Goal: Task Accomplishment & Management: Complete application form

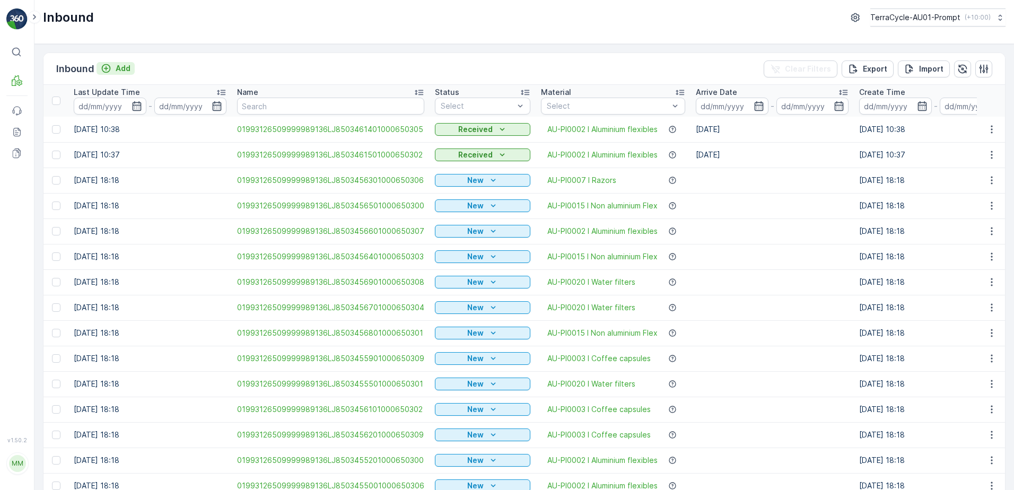
click at [119, 71] on p "Add" at bounding box center [123, 68] width 15 height 11
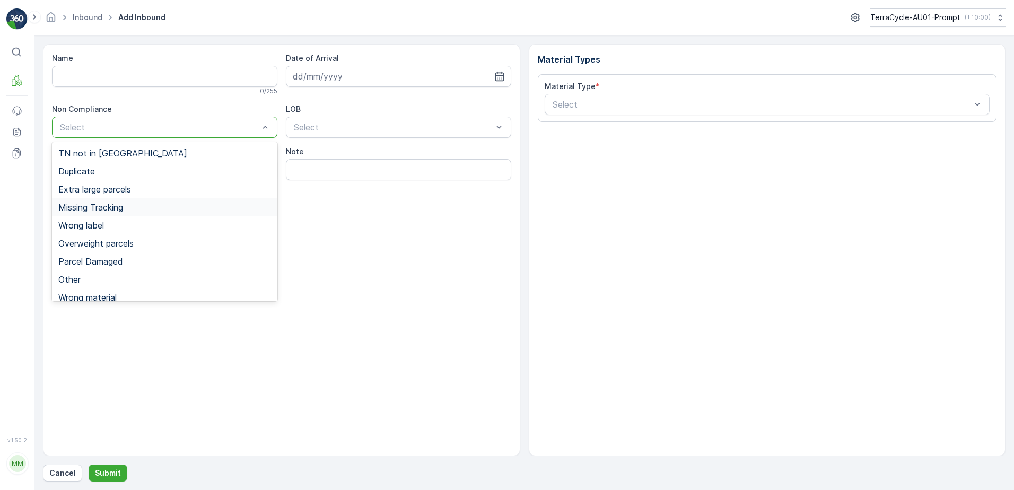
click at [108, 210] on span "Missing Tracking" at bounding box center [90, 208] width 65 height 10
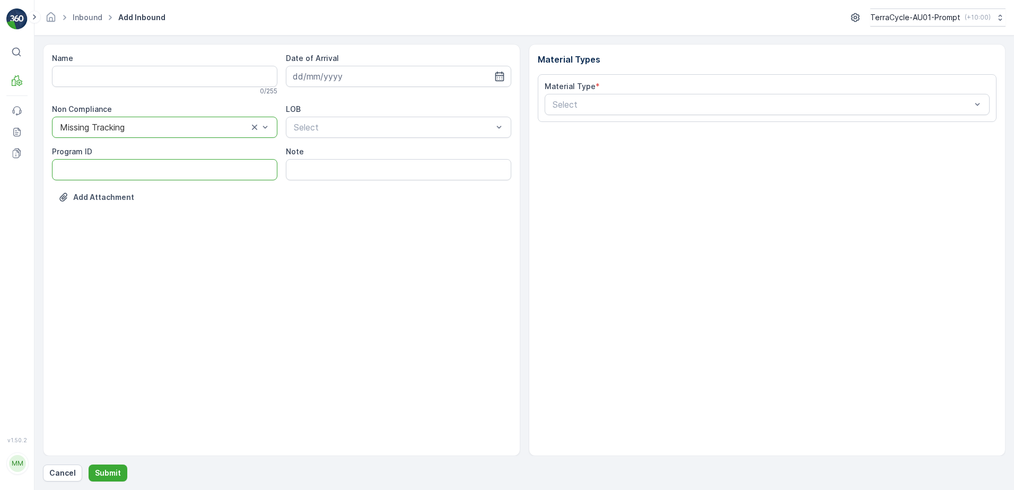
click at [78, 168] on ID "Program ID" at bounding box center [164, 169] width 225 height 21
type ID "1307"
click at [331, 76] on input at bounding box center [398, 76] width 225 height 21
click at [363, 189] on div "17" at bounding box center [361, 186] width 17 height 17
type input "[DATE]"
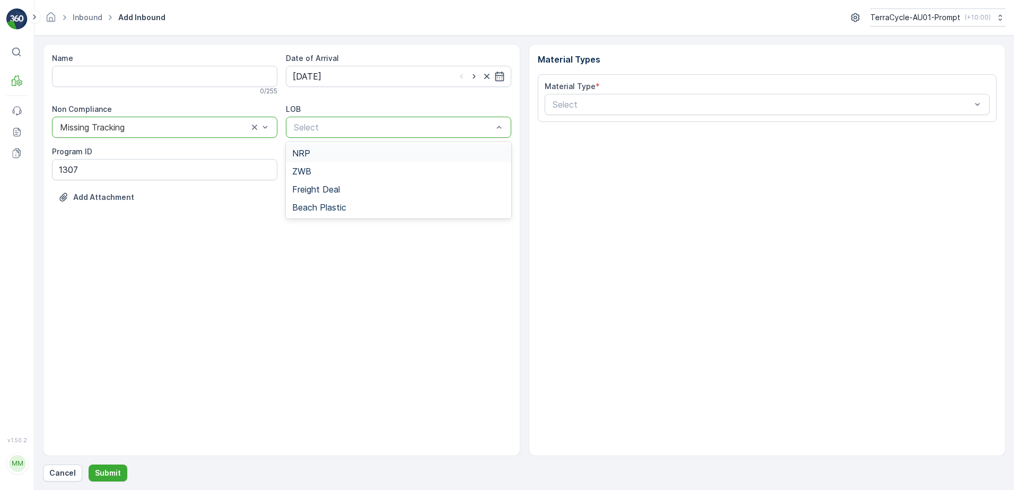
click at [335, 154] on div "NRP" at bounding box center [398, 153] width 213 height 10
click at [337, 174] on input "Note" at bounding box center [398, 169] width 225 height 21
type input "PHOTO ATTACHED IN MEDIA FILE"
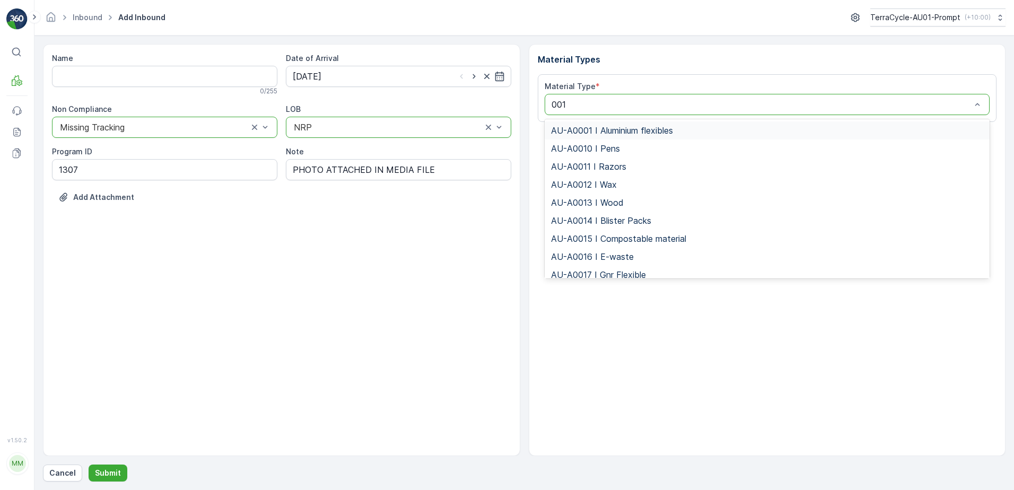
type input "0015"
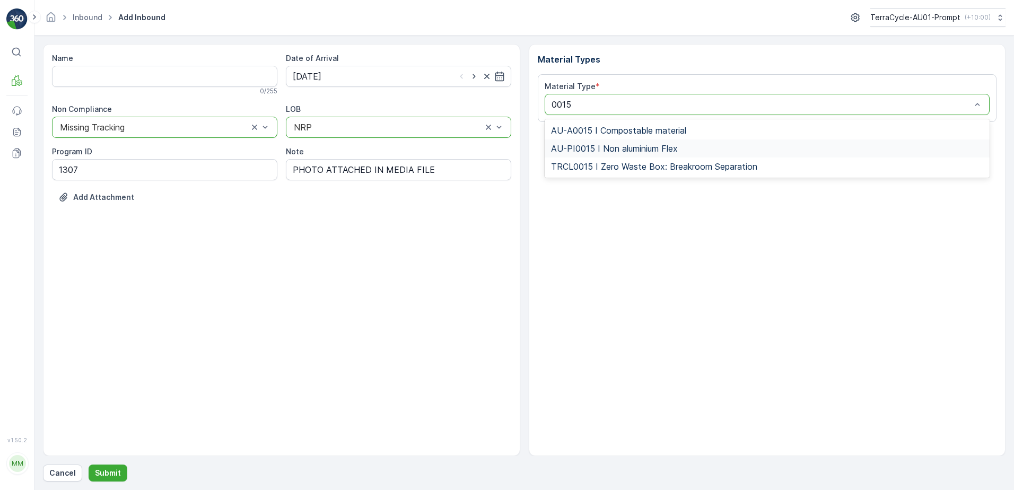
click at [688, 148] on div "AU-PI0015 I Non aluminium Flex" at bounding box center [767, 149] width 433 height 10
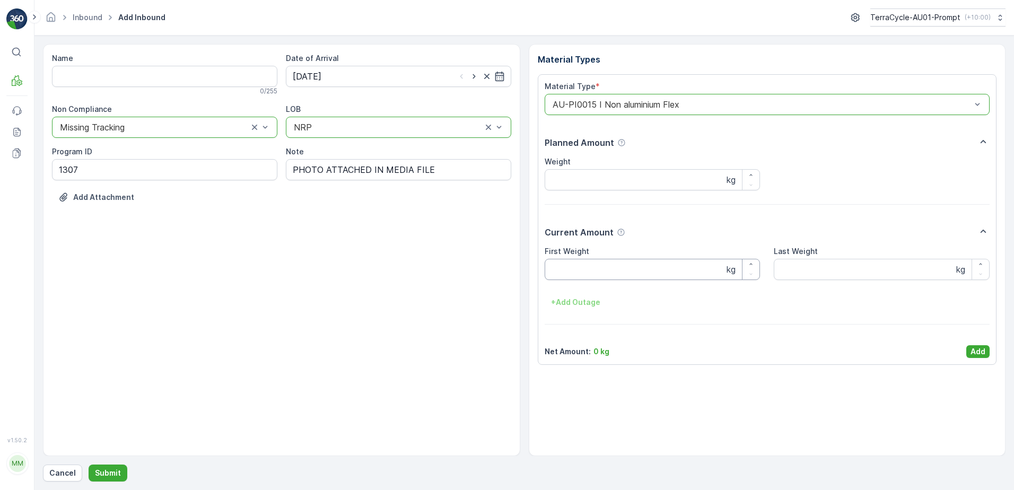
click at [598, 270] on Weight "First Weight" at bounding box center [653, 269] width 216 height 21
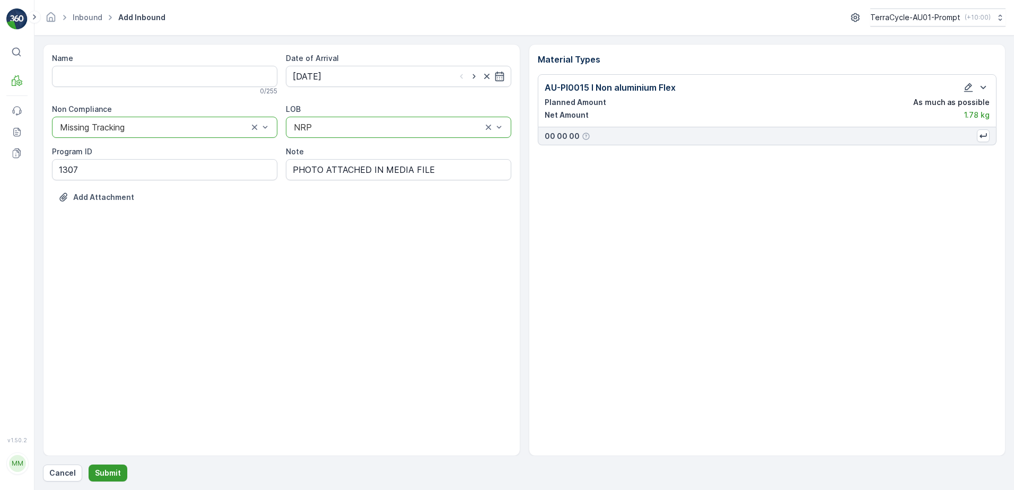
click at [110, 471] on p "Submit" at bounding box center [108, 473] width 26 height 11
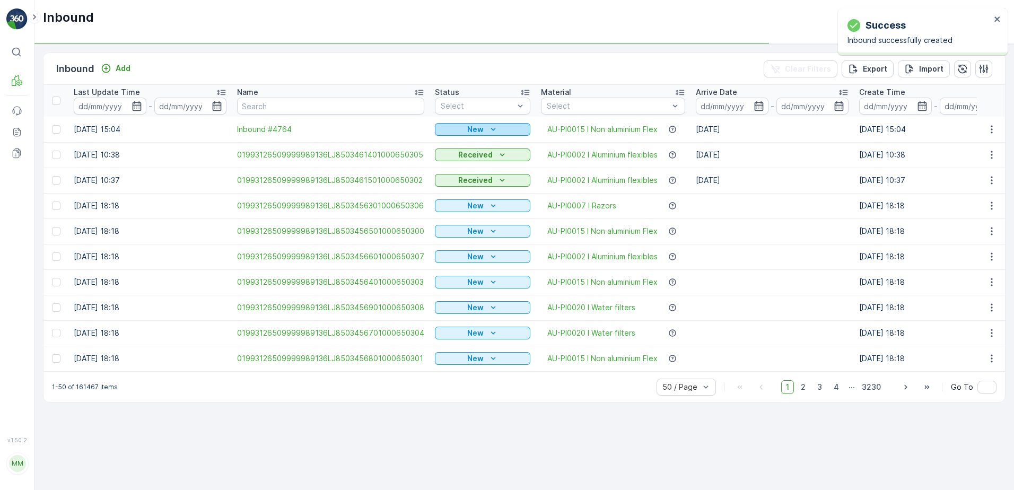
drag, startPoint x: 489, startPoint y: 126, endPoint x: 481, endPoint y: 134, distance: 11.2
click at [489, 126] on icon "New" at bounding box center [493, 129] width 11 height 11
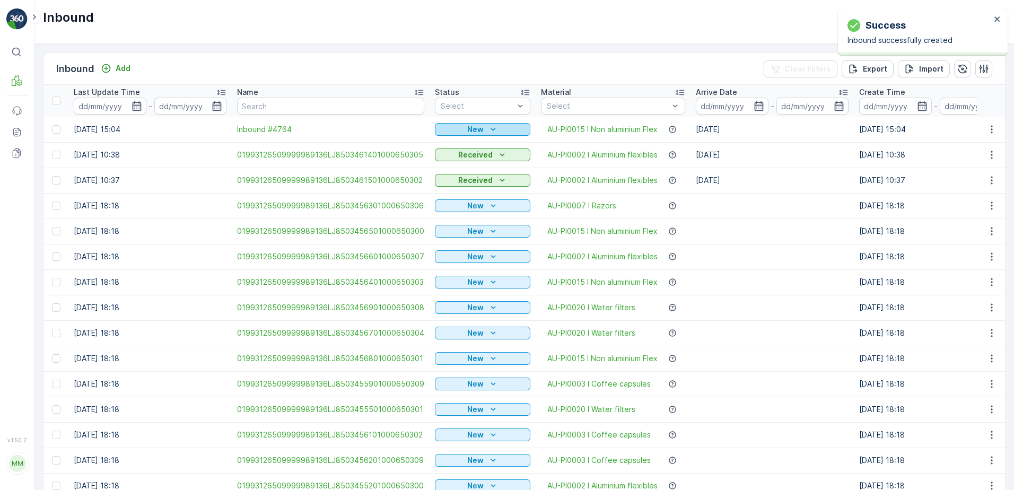
click at [488, 129] on icon "New" at bounding box center [493, 129] width 11 height 11
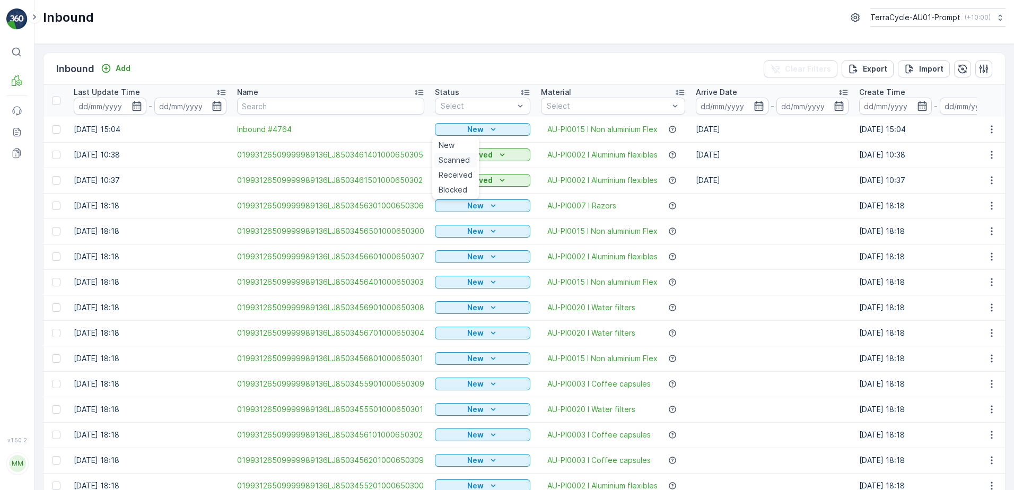
click at [460, 160] on span "Scanned" at bounding box center [454, 160] width 31 height 11
